Goal: Information Seeking & Learning: Check status

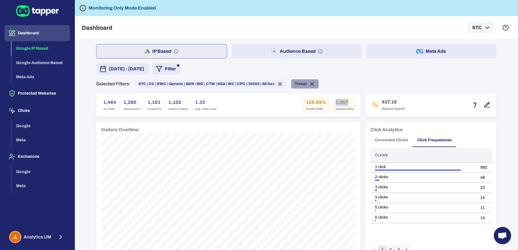
click at [309, 84] on icon at bounding box center [312, 84] width 6 height 6
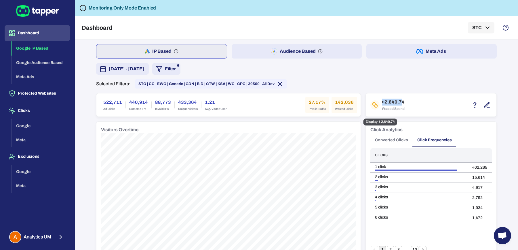
drag, startPoint x: 385, startPoint y: 102, endPoint x: 399, endPoint y: 102, distance: 13.2
click at [399, 102] on h6 "$2,840.74" at bounding box center [393, 101] width 23 height 7
click at [395, 87] on div "Selected Filters: STC | CC | EWC | Generic | GDN | BID | CTW | KSA | WC | CPC |…" at bounding box center [296, 83] width 401 height 9
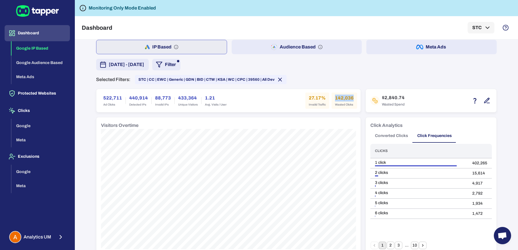
drag, startPoint x: 333, startPoint y: 97, endPoint x: 353, endPoint y: 97, distance: 20.2
click at [353, 97] on div "142,036 Wasted Clicks" at bounding box center [345, 100] width 26 height 16
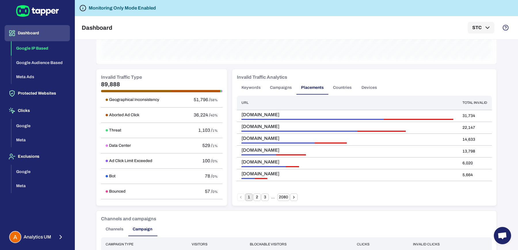
scroll to position [401, 0]
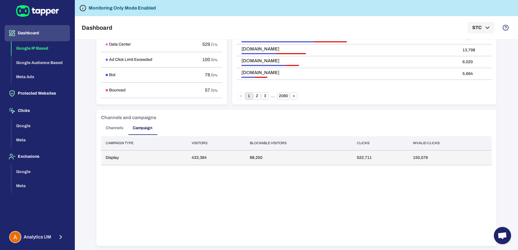
click at [411, 161] on td "150,076" at bounding box center [450, 157] width 83 height 15
drag, startPoint x: 411, startPoint y: 155, endPoint x: 426, endPoint y: 156, distance: 15.9
click at [426, 156] on td "150,076" at bounding box center [450, 157] width 83 height 15
click at [413, 157] on td "150,076" at bounding box center [450, 157] width 83 height 15
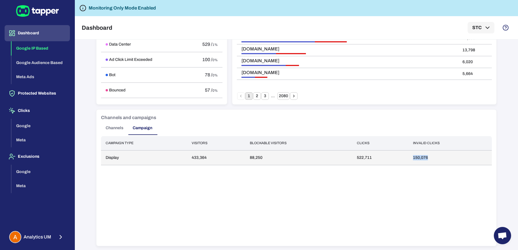
click at [413, 157] on td "150,076" at bounding box center [450, 157] width 83 height 15
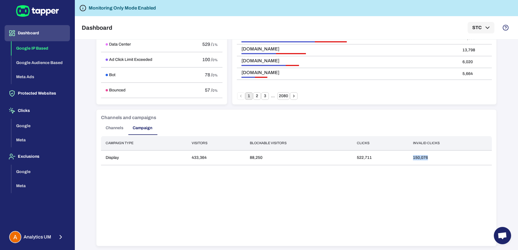
scroll to position [0, 0]
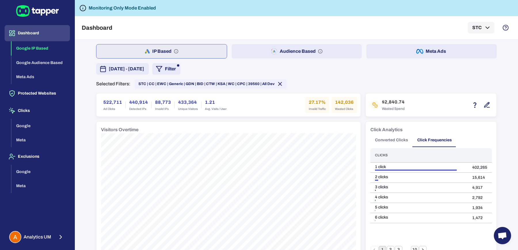
click at [335, 101] on h6 "142,036" at bounding box center [344, 102] width 19 height 7
click at [339, 103] on h6 "142,036" at bounding box center [344, 102] width 19 height 7
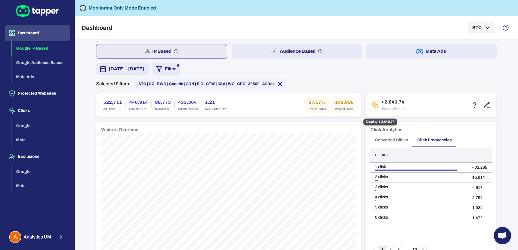
click at [382, 102] on h6 "$2,840.74" at bounding box center [393, 101] width 23 height 7
drag, startPoint x: 382, startPoint y: 101, endPoint x: 400, endPoint y: 102, distance: 18.1
click at [400, 102] on h6 "$2,840.74" at bounding box center [393, 101] width 23 height 7
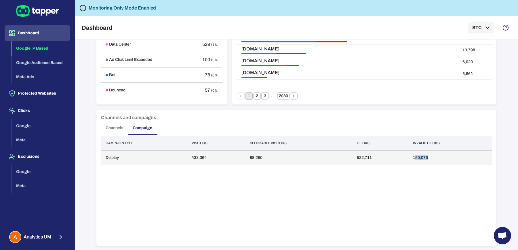
drag, startPoint x: 413, startPoint y: 156, endPoint x: 428, endPoint y: 156, distance: 15.0
click at [428, 156] on td "150,076" at bounding box center [450, 157] width 83 height 15
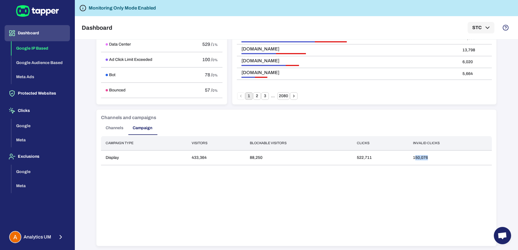
scroll to position [0, 0]
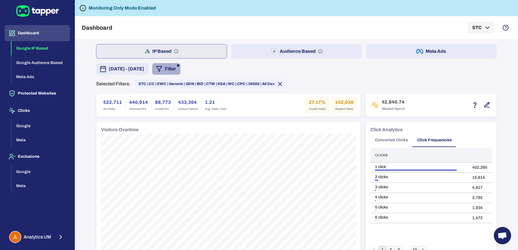
click at [181, 69] on button "Filter" at bounding box center [166, 69] width 28 height 12
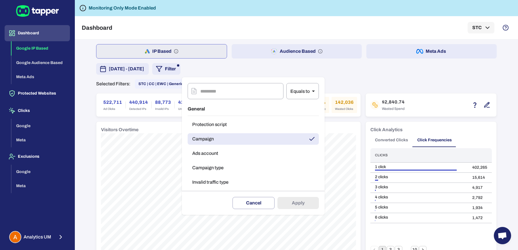
click at [229, 168] on button "Campaign type" at bounding box center [253, 168] width 131 height 12
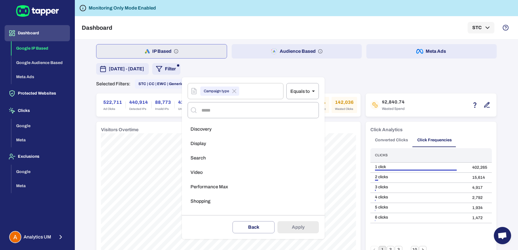
click at [256, 71] on div at bounding box center [259, 125] width 518 height 250
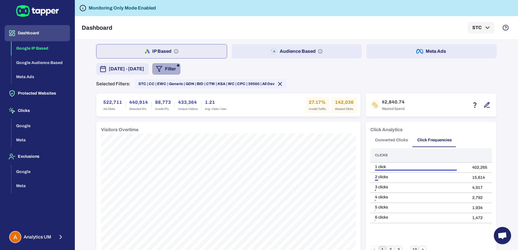
click at [181, 72] on button "Filter" at bounding box center [166, 69] width 28 height 12
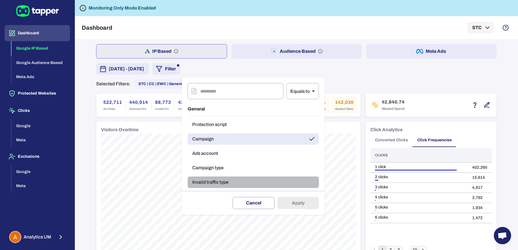
click at [217, 182] on button "Invalid traffic type" at bounding box center [253, 182] width 131 height 12
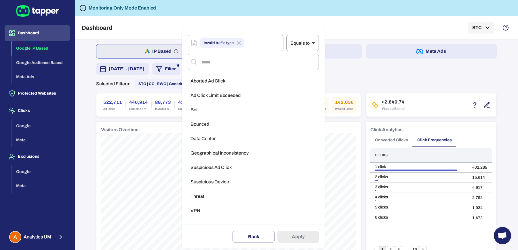
click at [213, 85] on li "Aborted Ad Click" at bounding box center [253, 81] width 131 height 12
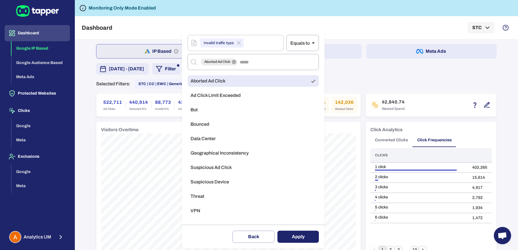
click at [304, 237] on button "Apply" at bounding box center [298, 236] width 41 height 12
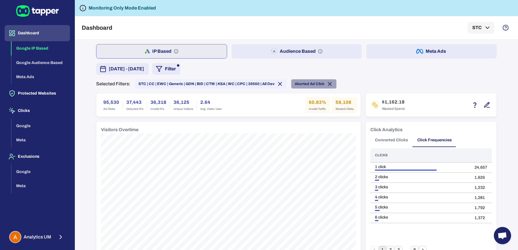
click at [327, 82] on icon at bounding box center [330, 84] width 6 height 6
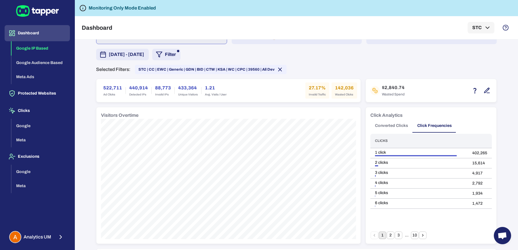
scroll to position [12, 0]
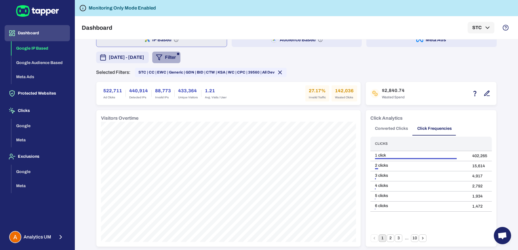
click at [181, 60] on button "Filter" at bounding box center [166, 58] width 28 height 12
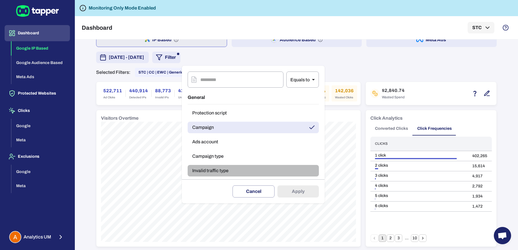
click at [222, 171] on button "Invalid traffic type" at bounding box center [253, 171] width 131 height 12
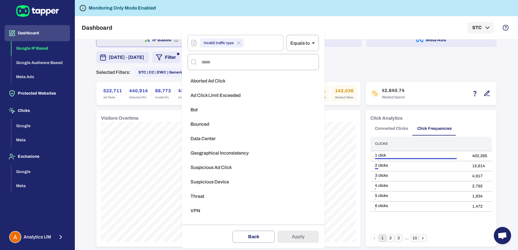
click at [212, 155] on span "Geographical Inconsistency" at bounding box center [220, 153] width 58 height 6
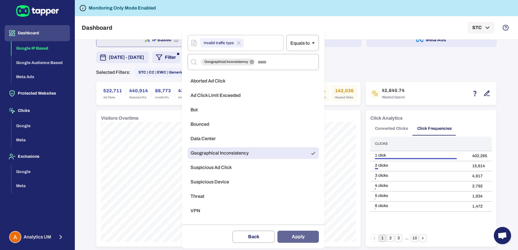
click at [300, 236] on button "Apply" at bounding box center [298, 236] width 41 height 12
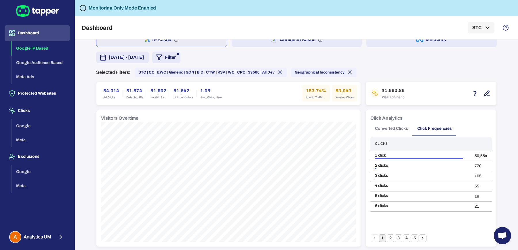
click at [103, 89] on h6 "54,014" at bounding box center [111, 90] width 16 height 7
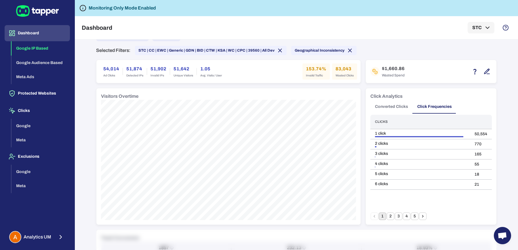
scroll to position [38, 0]
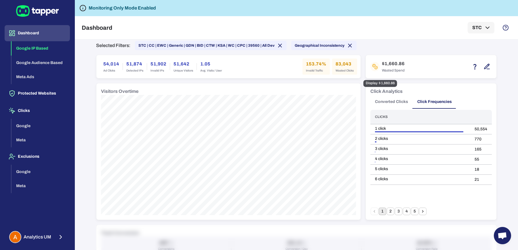
click at [389, 65] on h6 "$1,660.86" at bounding box center [393, 63] width 23 height 7
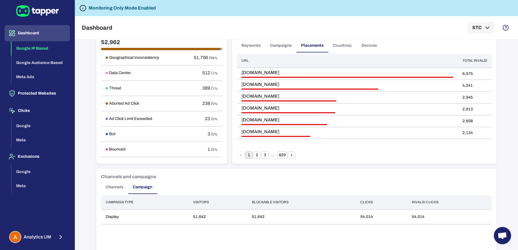
scroll to position [401, 0]
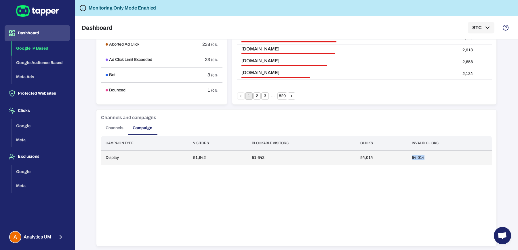
drag, startPoint x: 409, startPoint y: 158, endPoint x: 432, endPoint y: 158, distance: 22.7
click at [432, 158] on td "54,014" at bounding box center [449, 157] width 85 height 15
click at [360, 155] on td "54,014" at bounding box center [382, 157] width 52 height 15
click at [414, 155] on td "54,014" at bounding box center [449, 157] width 85 height 15
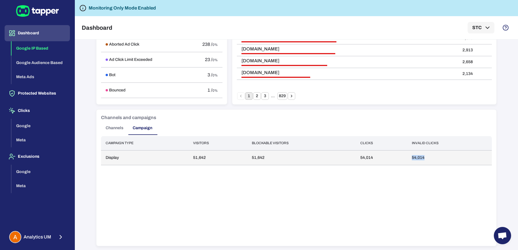
click at [414, 155] on td "54,014" at bounding box center [449, 157] width 85 height 15
click at [415, 156] on td "54,014" at bounding box center [449, 157] width 85 height 15
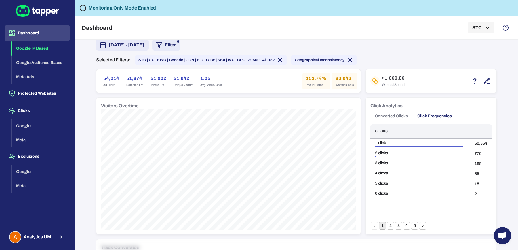
scroll to position [24, 0]
click at [181, 49] on button "Filter" at bounding box center [166, 45] width 28 height 12
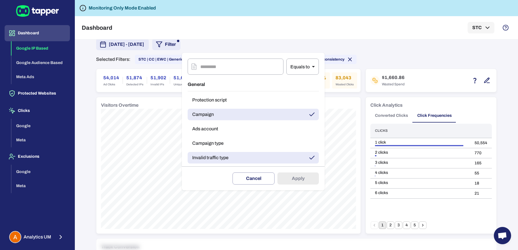
click at [388, 39] on div at bounding box center [259, 125] width 518 height 250
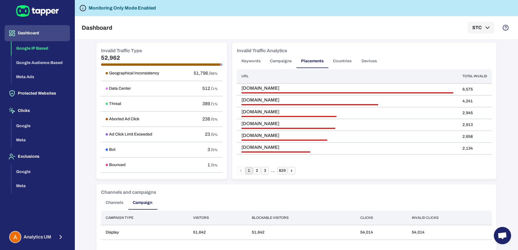
scroll to position [401, 0]
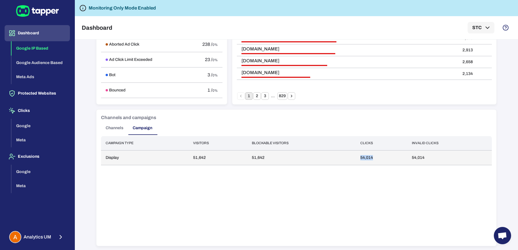
drag, startPoint x: 354, startPoint y: 158, endPoint x: 384, endPoint y: 158, distance: 30.2
click at [384, 158] on td "54,014" at bounding box center [382, 157] width 52 height 15
drag, startPoint x: 406, startPoint y: 156, endPoint x: 437, endPoint y: 156, distance: 31.1
click at [437, 156] on td "54,014" at bounding box center [449, 157] width 85 height 15
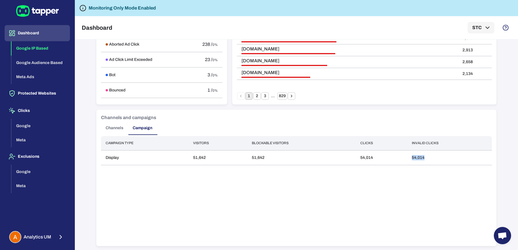
scroll to position [0, 0]
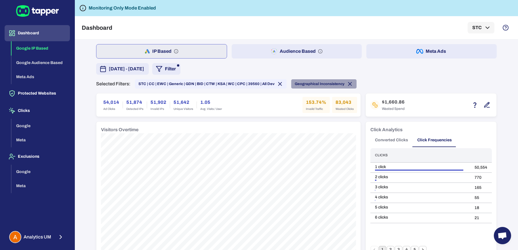
click at [347, 82] on icon at bounding box center [350, 84] width 6 height 6
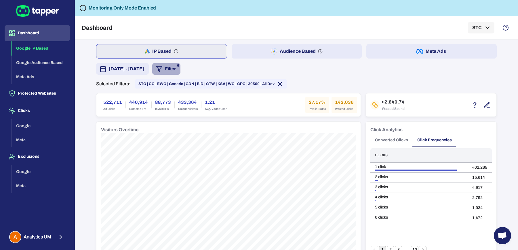
click at [181, 68] on button "Filter" at bounding box center [166, 69] width 28 height 12
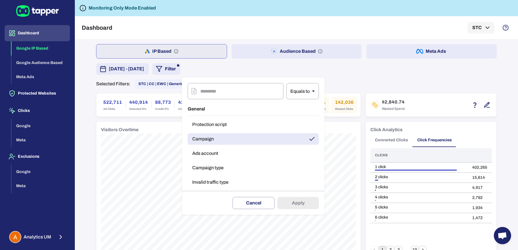
click at [375, 75] on div at bounding box center [259, 125] width 518 height 250
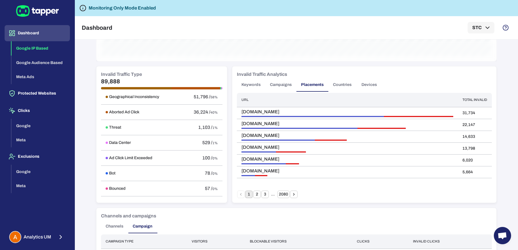
scroll to position [300, 0]
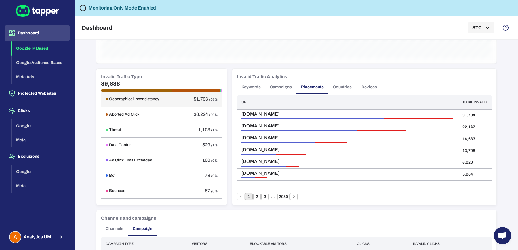
click at [210, 98] on span "58%" at bounding box center [213, 99] width 7 height 4
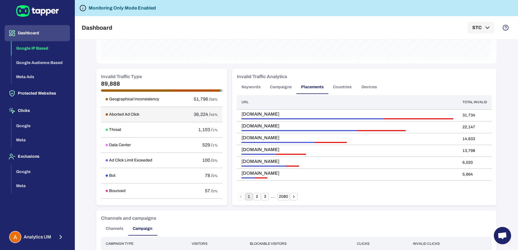
click at [210, 115] on span "40%" at bounding box center [213, 115] width 7 height 4
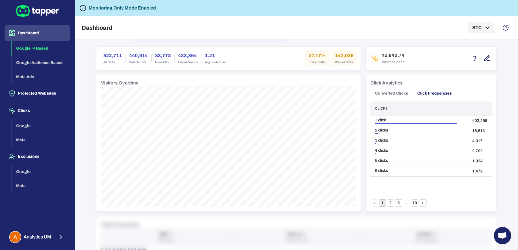
scroll to position [0, 0]
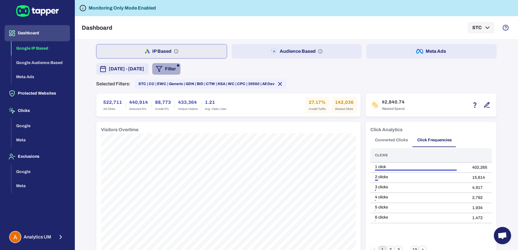
click at [181, 69] on button "Filter" at bounding box center [166, 69] width 28 height 12
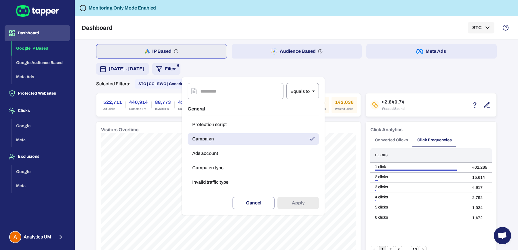
click at [215, 178] on button "Invalid traffic type" at bounding box center [253, 182] width 131 height 12
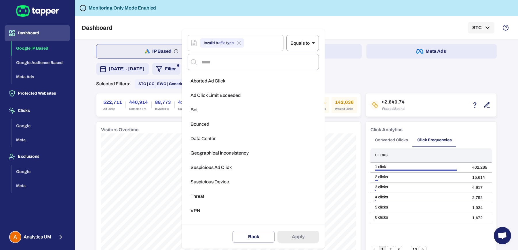
click at [380, 53] on div at bounding box center [259, 125] width 518 height 250
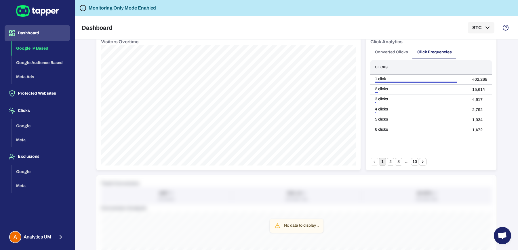
scroll to position [401, 0]
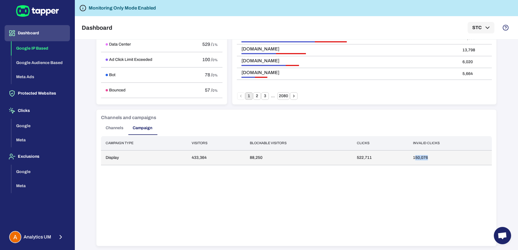
click at [434, 156] on td "150,076" at bounding box center [450, 157] width 83 height 15
drag, startPoint x: 407, startPoint y: 157, endPoint x: 434, endPoint y: 157, distance: 27.4
click at [434, 157] on td "150,076" at bounding box center [450, 157] width 83 height 15
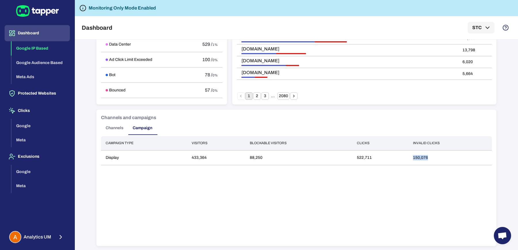
copy td "150,076"
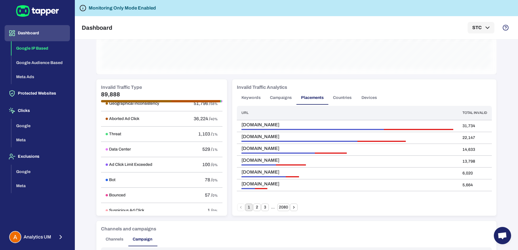
scroll to position [0, 0]
